Goal: Task Accomplishment & Management: Complete application form

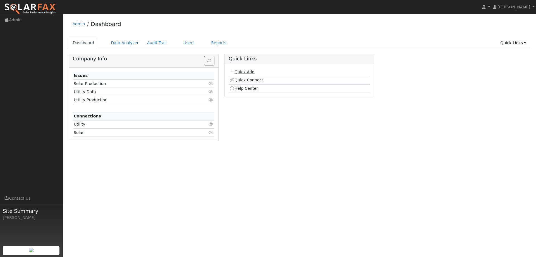
click at [248, 72] on link "Quick Add" at bounding box center [242, 72] width 25 height 4
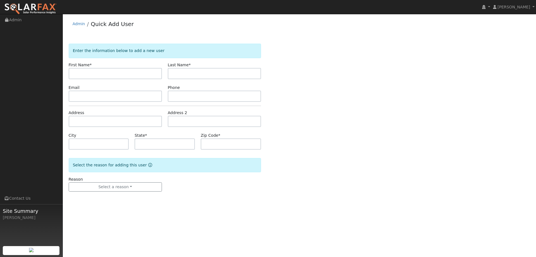
click at [86, 73] on input "text" at bounding box center [115, 73] width 93 height 11
type input "Robert"
click at [196, 74] on input "text" at bounding box center [214, 73] width 93 height 11
type input "[PERSON_NAME]"
click at [110, 93] on input "text" at bounding box center [115, 96] width 93 height 11
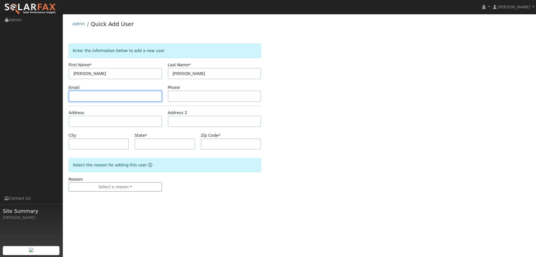
click at [140, 95] on input "text" at bounding box center [115, 96] width 93 height 11
paste input "mrbarron1161@gmail.com"
type input "mrbarron1161@gmail.com"
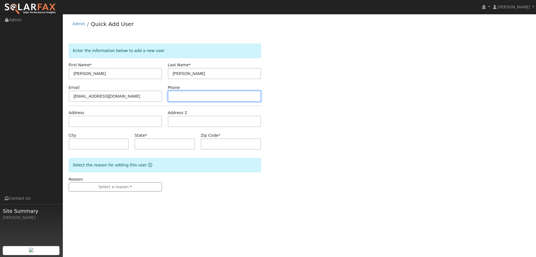
click at [243, 98] on input "text" at bounding box center [214, 96] width 93 height 11
paste input "(530) 379-8796"
type input "(530) 379-8796"
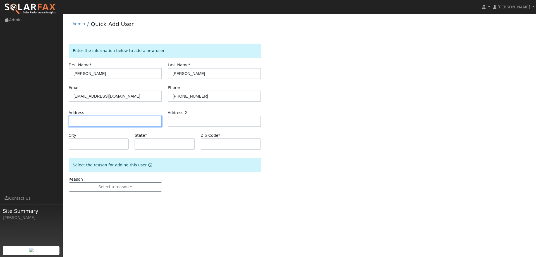
click at [144, 121] on input "text" at bounding box center [115, 121] width 93 height 11
click at [153, 122] on input "text" at bounding box center [115, 121] width 93 height 11
paste input "274 W Woodland Ave"
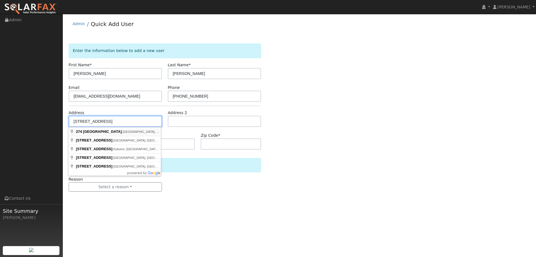
type input "[STREET_ADDRESS]"
type input "Woodland"
type input "CA"
type input "95695"
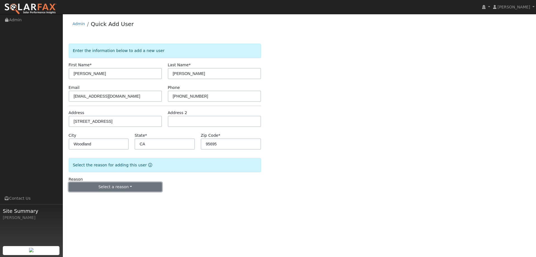
click at [139, 190] on button "Select a reason" at bounding box center [115, 186] width 93 height 9
click at [111, 197] on link "New lead" at bounding box center [100, 198] width 62 height 8
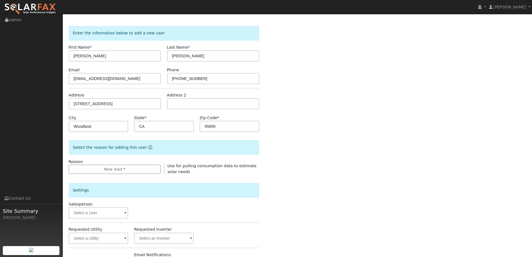
scroll to position [105, 0]
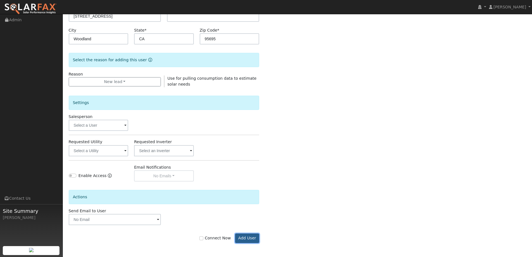
click at [242, 238] on button "Add User" at bounding box center [247, 237] width 24 height 9
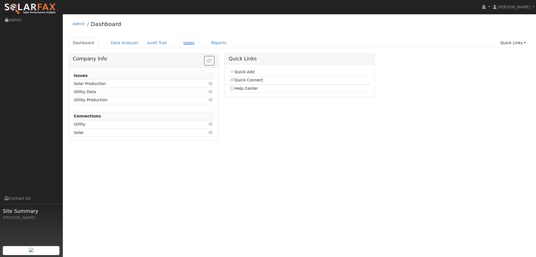
click at [181, 42] on link "Users" at bounding box center [189, 43] width 20 height 10
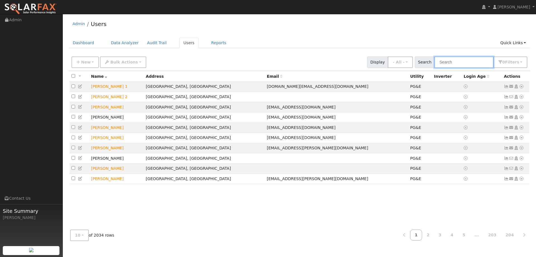
click at [470, 62] on input "text" at bounding box center [464, 61] width 59 height 11
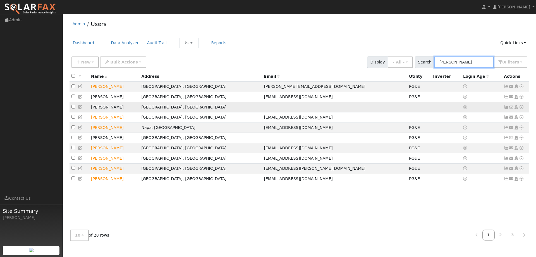
type input "Robert"
click at [520, 109] on icon at bounding box center [521, 107] width 5 height 4
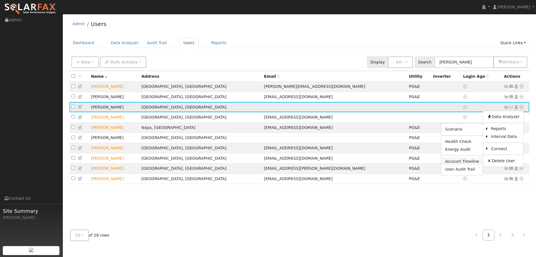
click at [464, 164] on link "Account Timeline" at bounding box center [463, 161] width 42 height 8
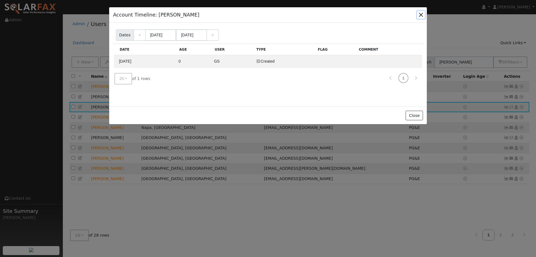
click at [419, 17] on button "button" at bounding box center [421, 15] width 8 height 8
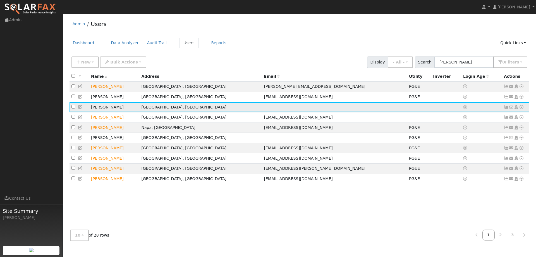
click at [522, 109] on icon at bounding box center [521, 107] width 5 height 4
click at [465, 131] on link "Scenario" at bounding box center [463, 129] width 42 height 8
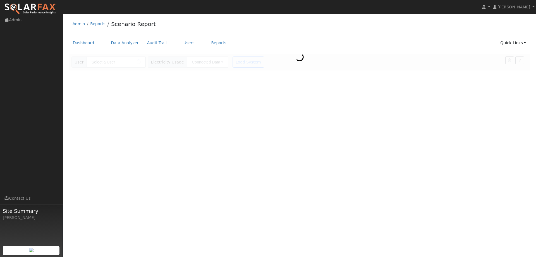
type input "[PERSON_NAME]"
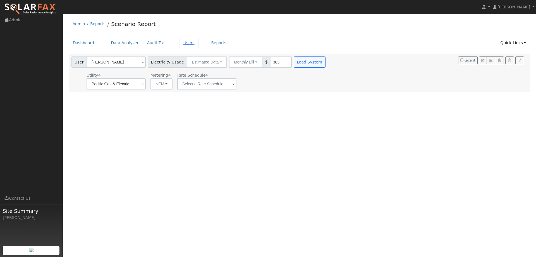
click at [184, 42] on link "Users" at bounding box center [189, 43] width 20 height 10
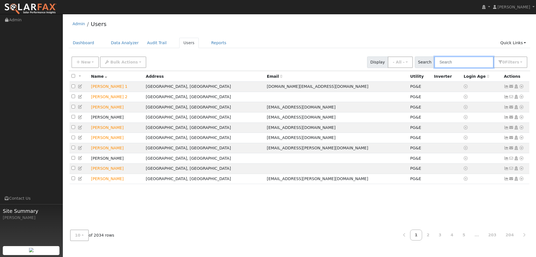
click at [458, 65] on input "text" at bounding box center [464, 61] width 59 height 11
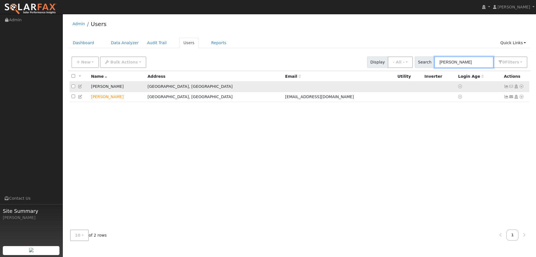
type input "Barron"
click at [523, 84] on td "No email address Send Email... Copy a Link Reset Password Open Access Data Anal…" at bounding box center [516, 87] width 28 height 10
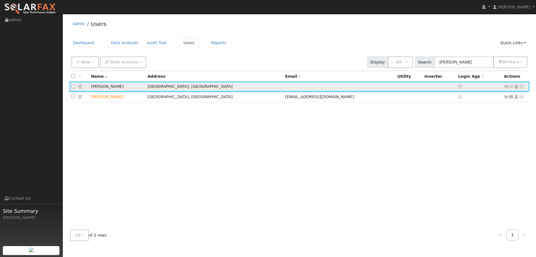
click at [522, 88] on icon at bounding box center [521, 86] width 5 height 4
click at [504, 141] on link "Delete User" at bounding box center [503, 140] width 41 height 8
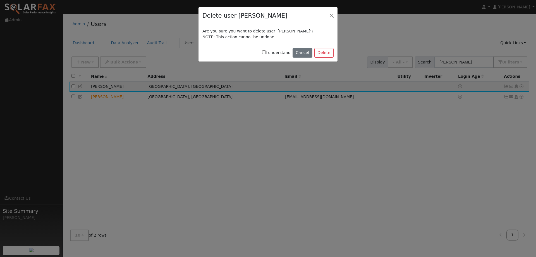
click at [266, 53] on input "I understand" at bounding box center [264, 52] width 4 height 4
checkbox input "true"
click at [329, 54] on button "Delete" at bounding box center [324, 52] width 19 height 9
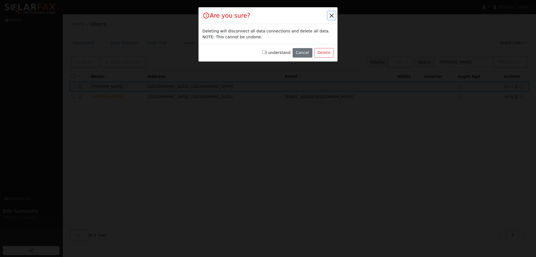
click at [330, 15] on button "button" at bounding box center [332, 15] width 8 height 8
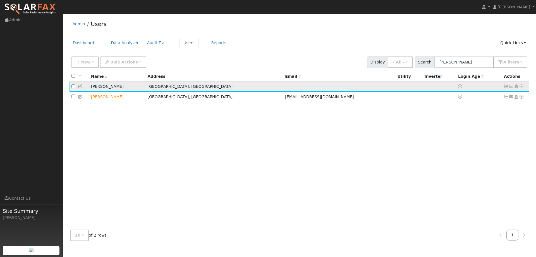
click at [521, 87] on icon at bounding box center [521, 86] width 5 height 4
click at [506, 142] on link "Delete User" at bounding box center [503, 140] width 41 height 8
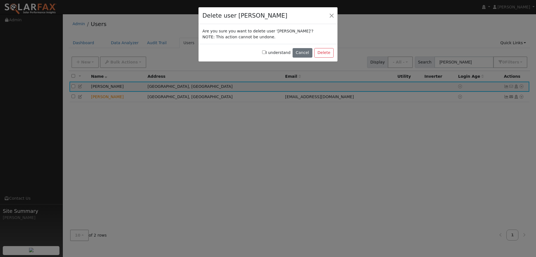
click at [266, 53] on input "I understand" at bounding box center [264, 52] width 4 height 4
checkbox input "true"
drag, startPoint x: 324, startPoint y: 55, endPoint x: 303, endPoint y: 58, distance: 21.5
click at [323, 54] on button "Delete" at bounding box center [324, 52] width 19 height 9
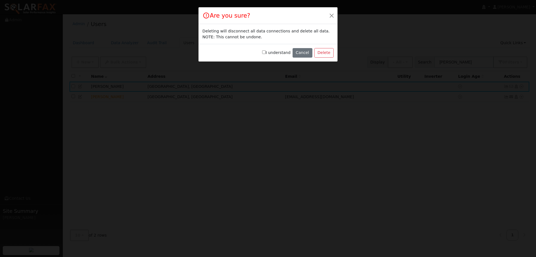
click at [266, 52] on input "I understand" at bounding box center [264, 52] width 4 height 4
checkbox input "true"
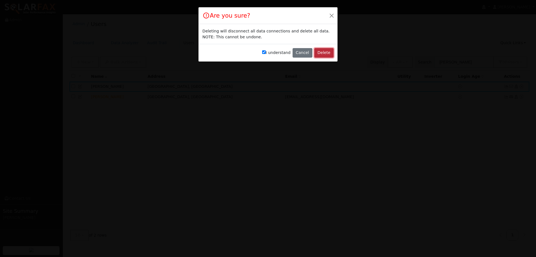
click at [323, 52] on button "Delete" at bounding box center [324, 52] width 19 height 9
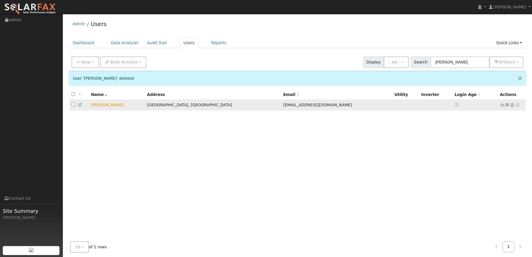
click at [520, 105] on icon at bounding box center [517, 105] width 5 height 4
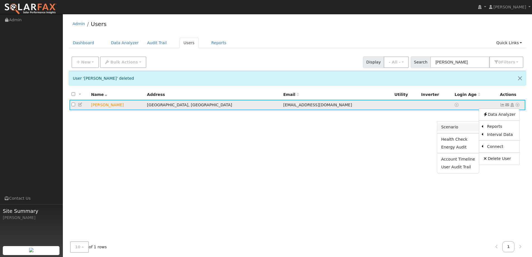
click at [468, 127] on link "Scenario" at bounding box center [458, 127] width 42 height 8
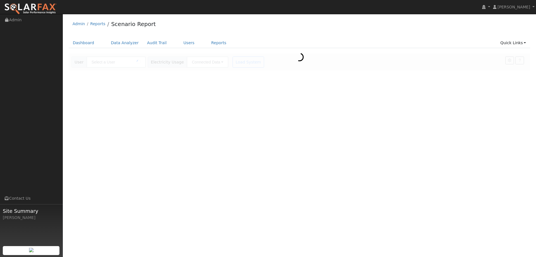
type input "[PERSON_NAME]"
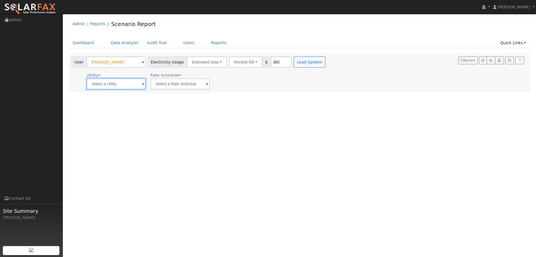
click at [129, 84] on input "text" at bounding box center [116, 83] width 59 height 11
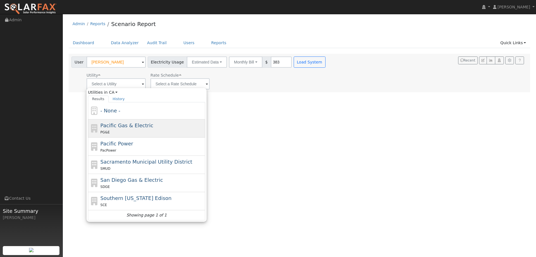
click at [134, 129] on div "PG&E" at bounding box center [153, 132] width 104 height 6
type input "Pacific Gas & Electric"
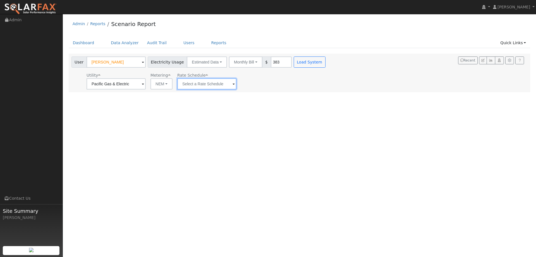
click at [211, 86] on input "text" at bounding box center [206, 83] width 59 height 11
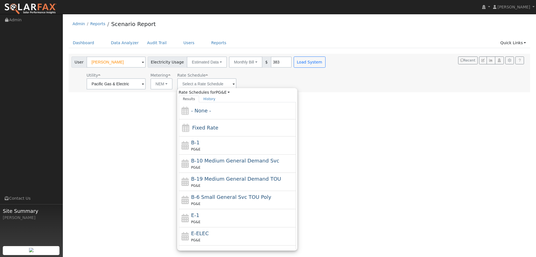
click at [379, 95] on div "User Profile First name Last name Email Email Notifications No Emails No Emails…" at bounding box center [299, 135] width 473 height 243
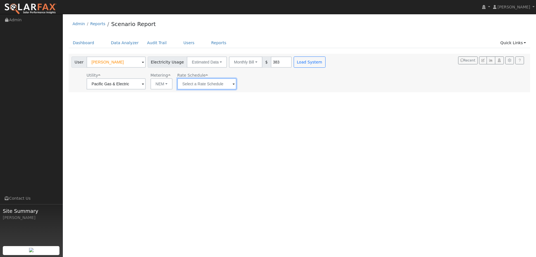
click at [225, 84] on input "text" at bounding box center [206, 83] width 59 height 11
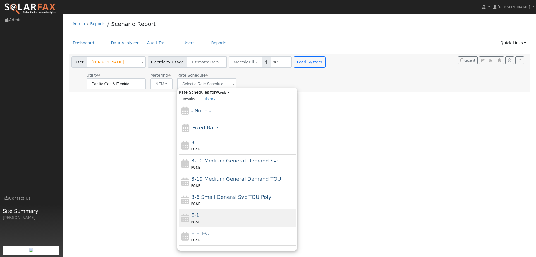
click at [216, 213] on div "E-1 PG&E" at bounding box center [243, 217] width 104 height 13
type input "E-1"
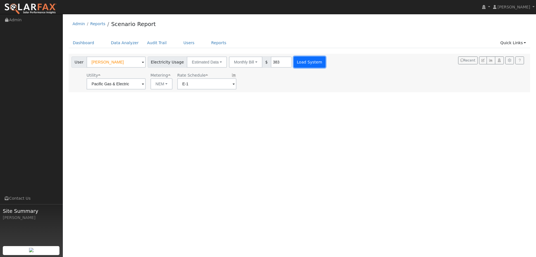
click at [303, 63] on button "Load System" at bounding box center [310, 61] width 32 height 11
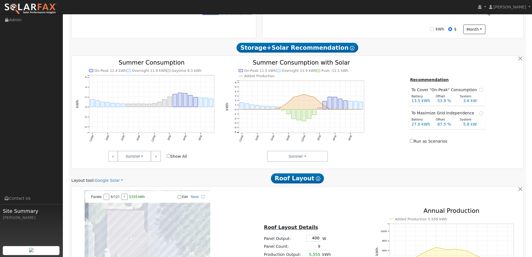
scroll to position [251, 0]
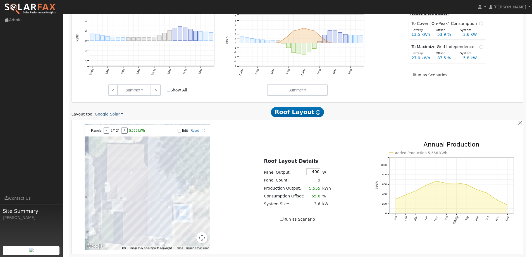
click at [114, 113] on link "Google Solar" at bounding box center [109, 114] width 28 height 6
click at [118, 141] on link "Aurora" at bounding box center [112, 140] width 39 height 8
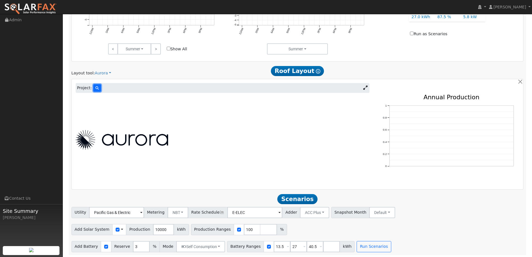
click at [93, 89] on button at bounding box center [97, 88] width 8 height 8
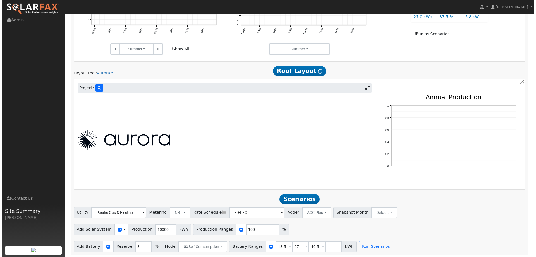
scroll to position [293, 0]
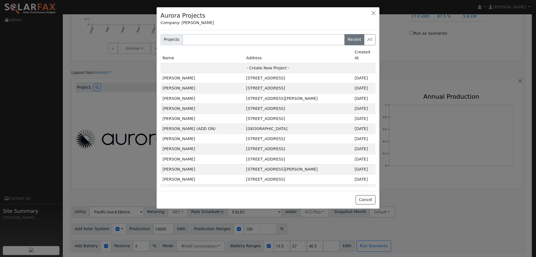
click at [288, 63] on td "- Create New Project -" at bounding box center [268, 68] width 215 height 10
type input "[PERSON_NAME]"
type input "[STREET_ADDRESS]"
type input "Woodland"
type input "CA"
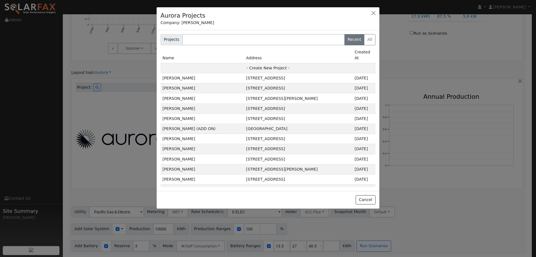
type input "95695"
type input "Design"
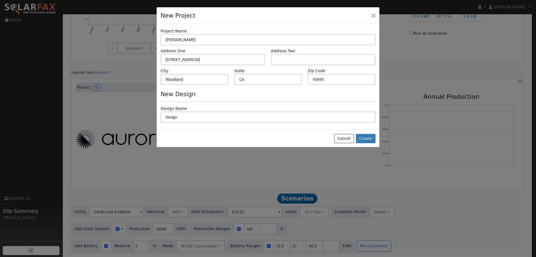
scroll to position [294, 0]
click at [371, 136] on button "Create" at bounding box center [366, 138] width 20 height 9
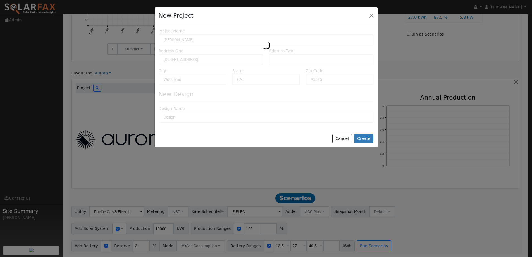
type input "0"
